Goal: Information Seeking & Learning: Check status

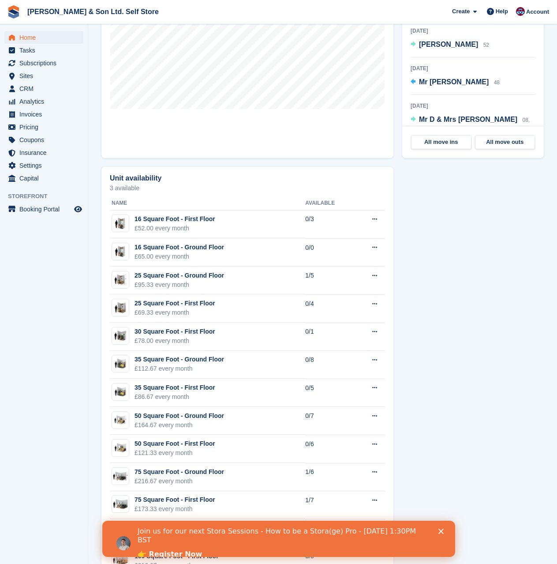
scroll to position [441, 0]
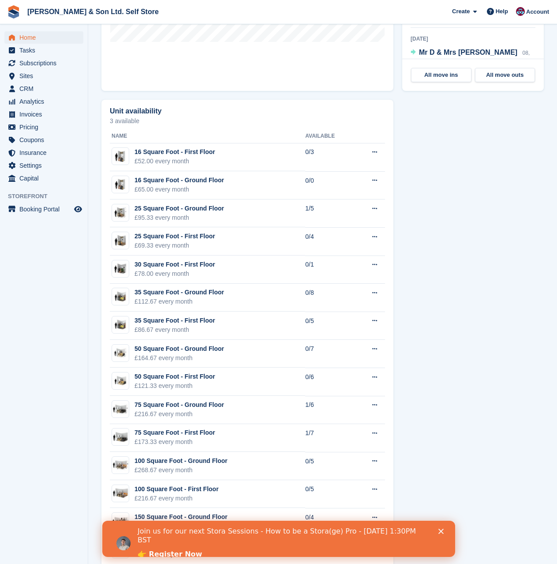
click at [441, 531] on polygon "Close" at bounding box center [440, 531] width 5 height 5
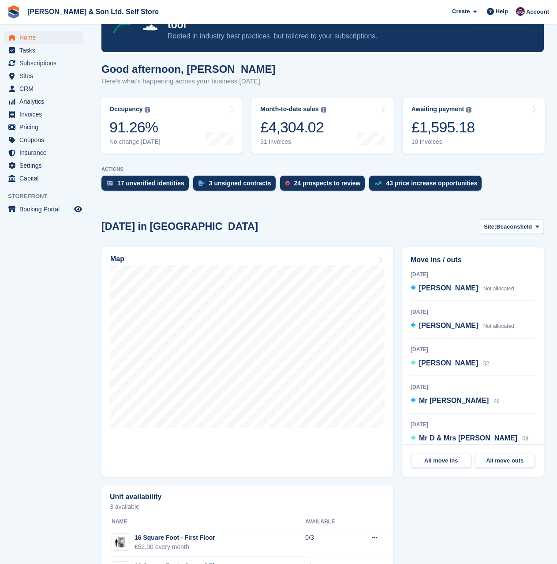
scroll to position [0, 0]
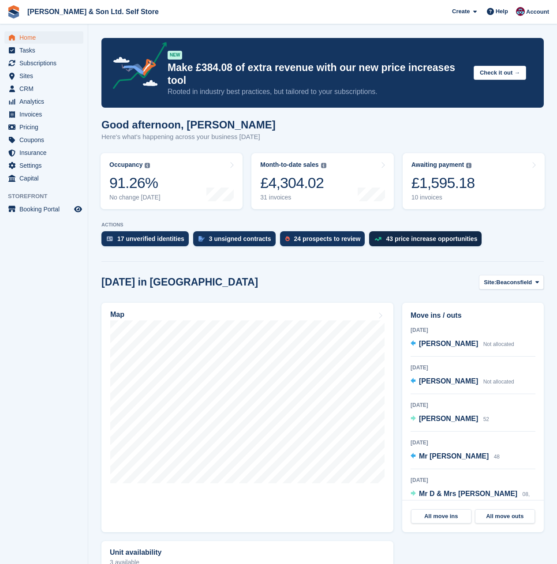
click at [394, 235] on div "43 price increase opportunities" at bounding box center [431, 238] width 91 height 7
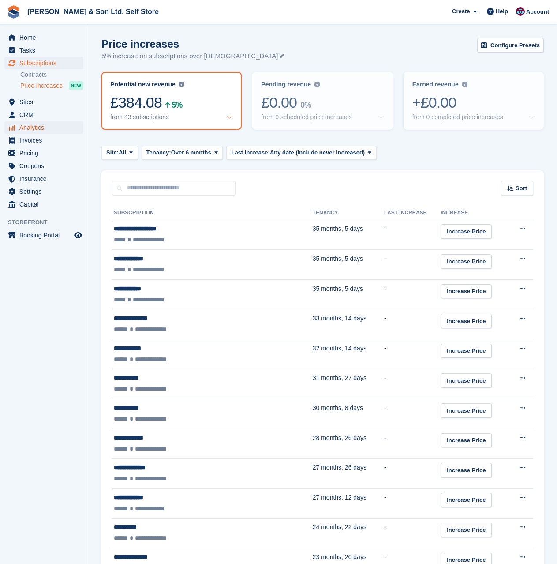
click at [16, 132] on span "menu" at bounding box center [12, 127] width 11 height 11
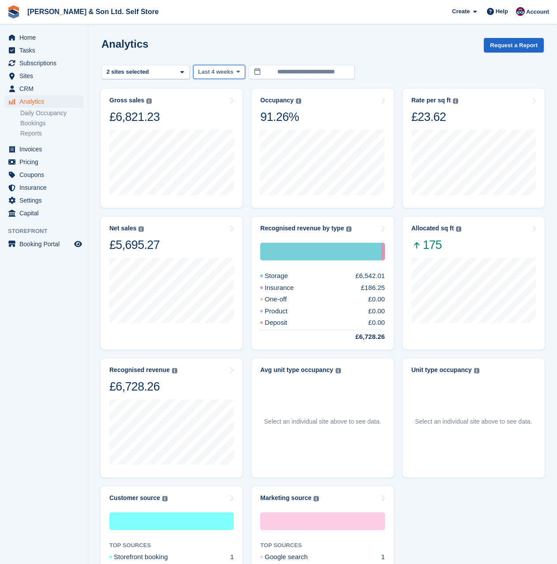
click at [225, 75] on span "Last 4 weeks" at bounding box center [215, 72] width 35 height 9
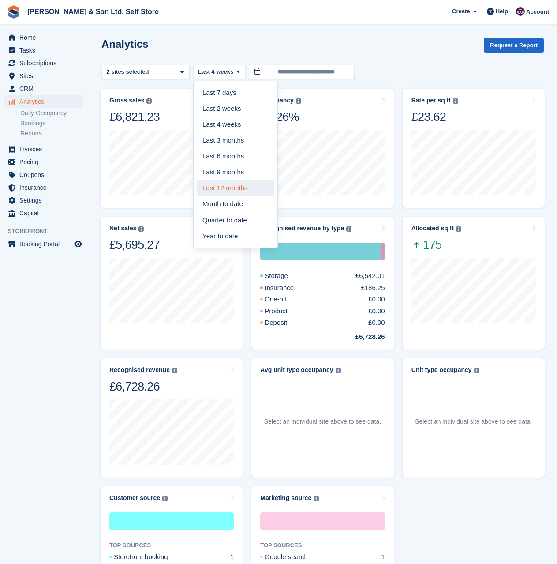
click at [234, 193] on link "Last 12 months" at bounding box center [235, 189] width 77 height 16
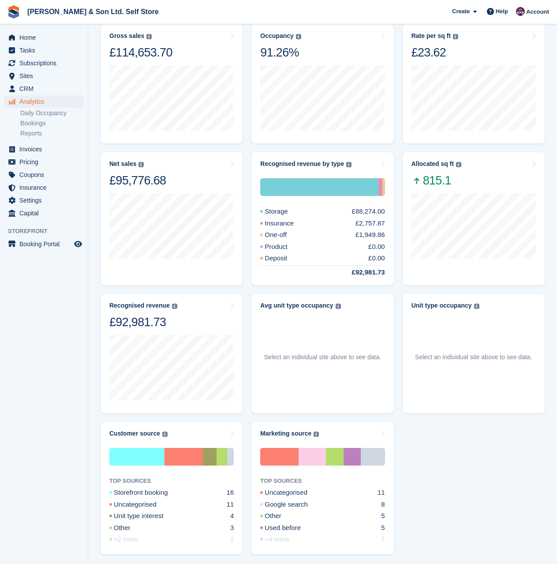
scroll to position [94, 0]
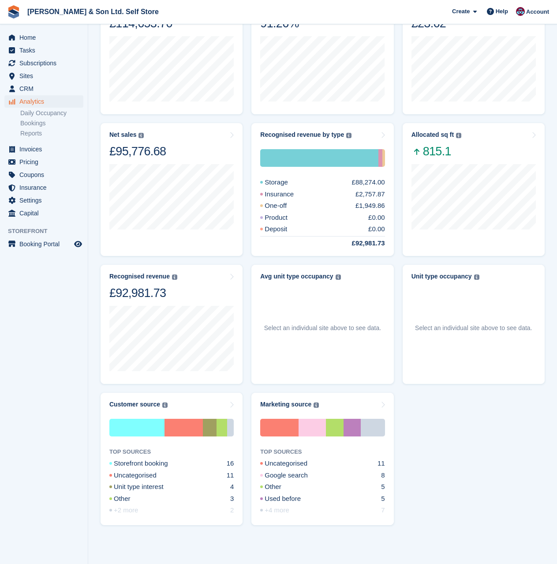
click at [444, 439] on div "Gross sales The sum of all finalised invoices, after discount and including tax…" at bounding box center [322, 260] width 453 height 539
